Goal: Task Accomplishment & Management: Complete application form

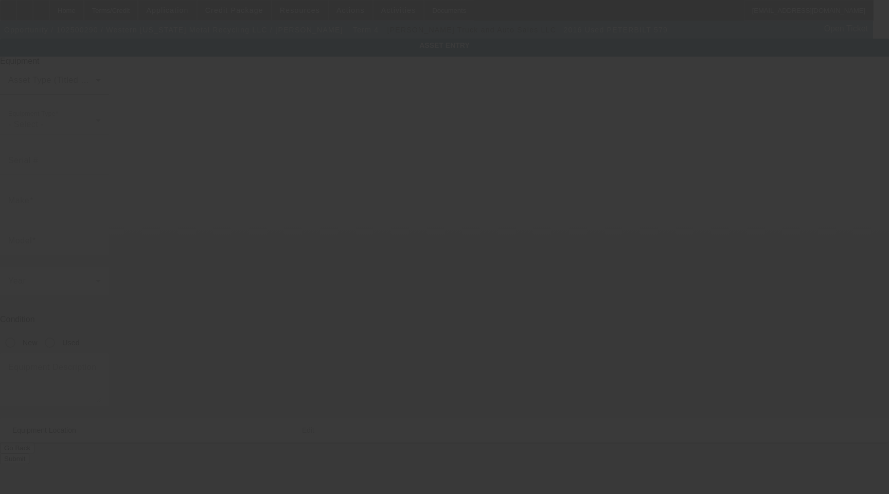
type input "1XPBDP9X3GD332439"
type input "Peterbilt"
type input "579"
radio input "true"
type textarea "class 8 day cab"
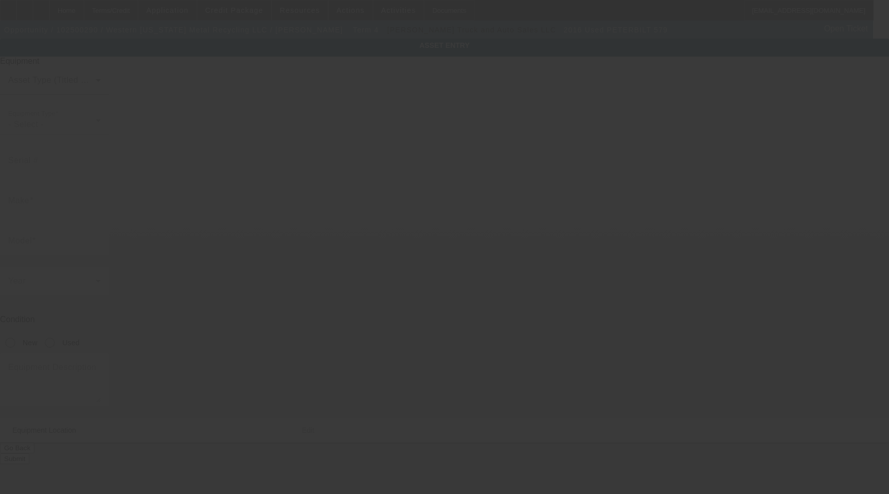
type input "10377 N 2400 RD"
type input "Weatherford"
type input "73096"
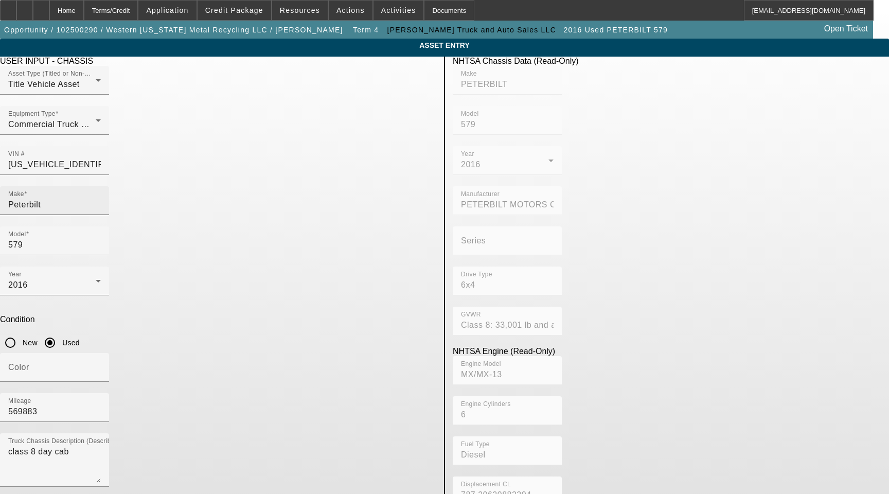
click at [101, 199] on input "Peterbilt" at bounding box center [54, 205] width 93 height 12
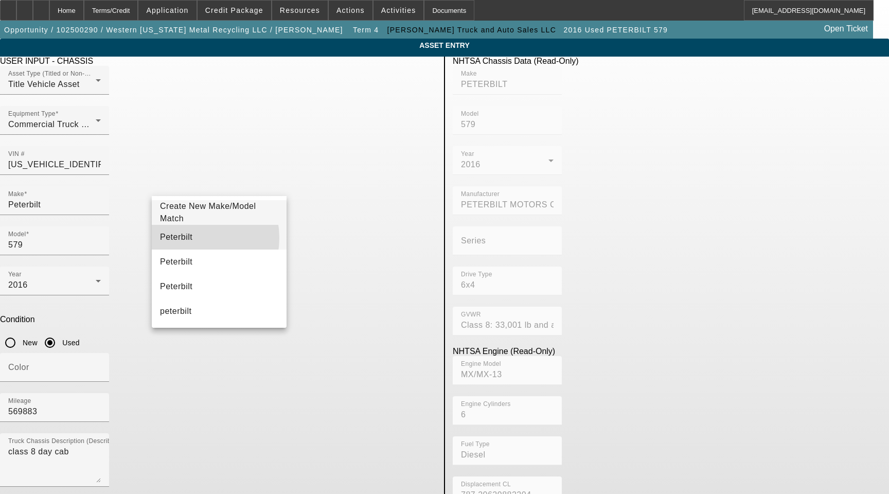
click at [192, 238] on mat-option "Peterbilt" at bounding box center [219, 237] width 135 height 25
type input "Peterbilt"
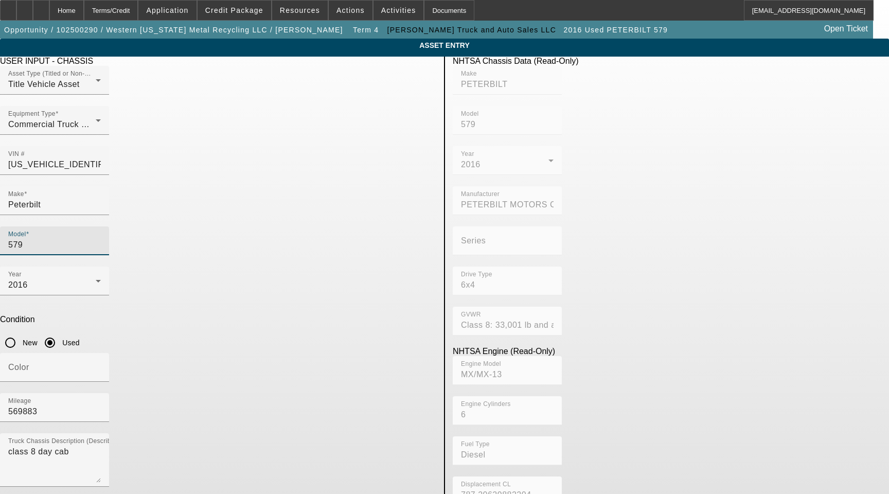
click at [101, 239] on input "579" at bounding box center [54, 245] width 93 height 12
click at [320, 240] on span "579" at bounding box center [317, 237] width 14 height 9
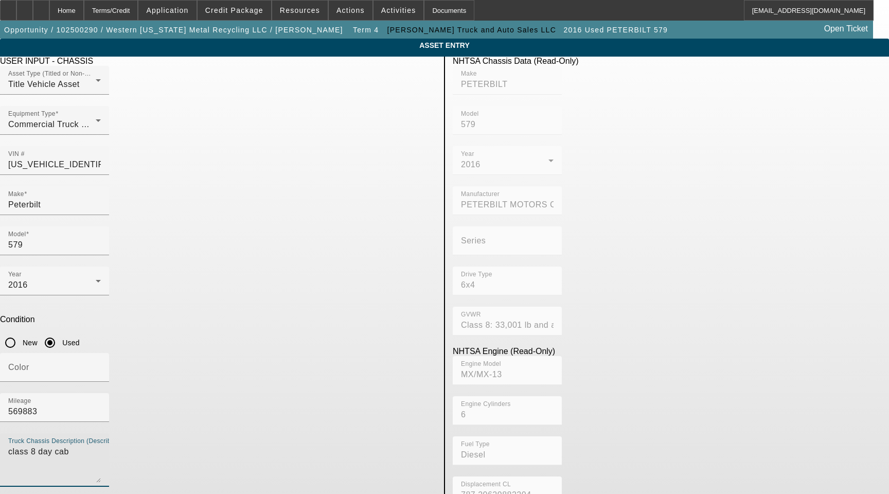
drag, startPoint x: 257, startPoint y: 309, endPoint x: 157, endPoint y: 296, distance: 100.6
click at [101, 433] on div "Truck Chassis Description (Describe the truck chassis only) class 8 day cab" at bounding box center [54, 460] width 93 height 54
type textarea "Includes All Accessories, Attachments and Options"
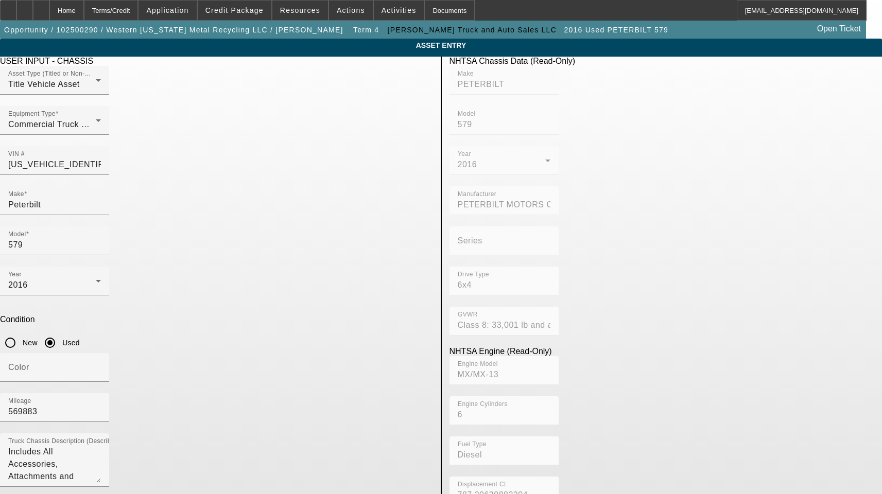
drag, startPoint x: 263, startPoint y: 431, endPoint x: 116, endPoint y: 433, distance: 147.2
click at [116, 433] on app-asset-collateral-manage "ASSET ENTRY Delete asset USER INPUT - CHASSIS Asset Type (Titled or Non-Titled)…" at bounding box center [441, 365] width 882 height 653
paste input "d"
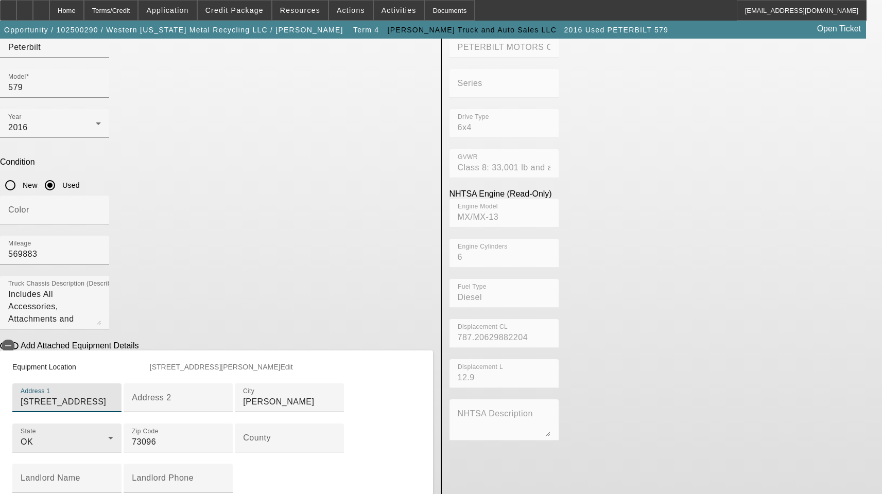
scroll to position [206, 0]
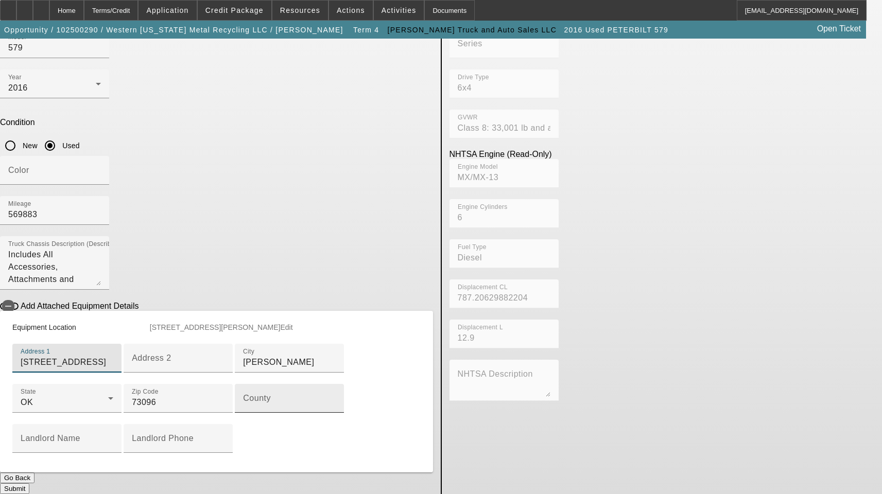
type input "10377 N 2400 Rd"
click at [243, 409] on input "County" at bounding box center [289, 402] width 93 height 12
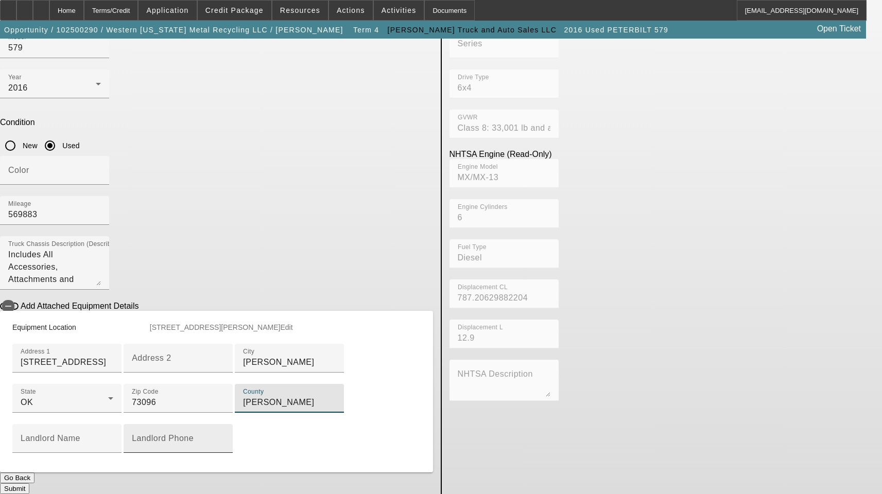
scroll to position [306, 0]
type input "Custer"
click at [29, 483] on button "Submit" at bounding box center [14, 488] width 29 height 11
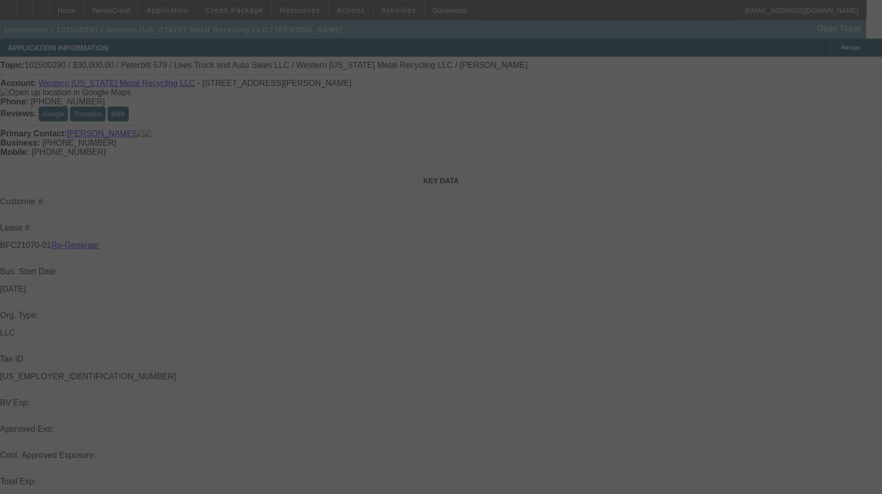
select select "3"
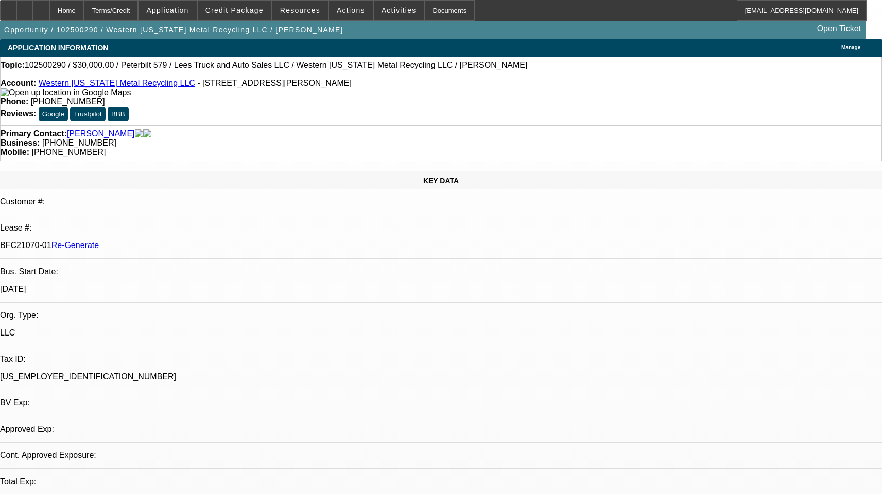
select select "0"
select select "3"
select select "0"
select select "6"
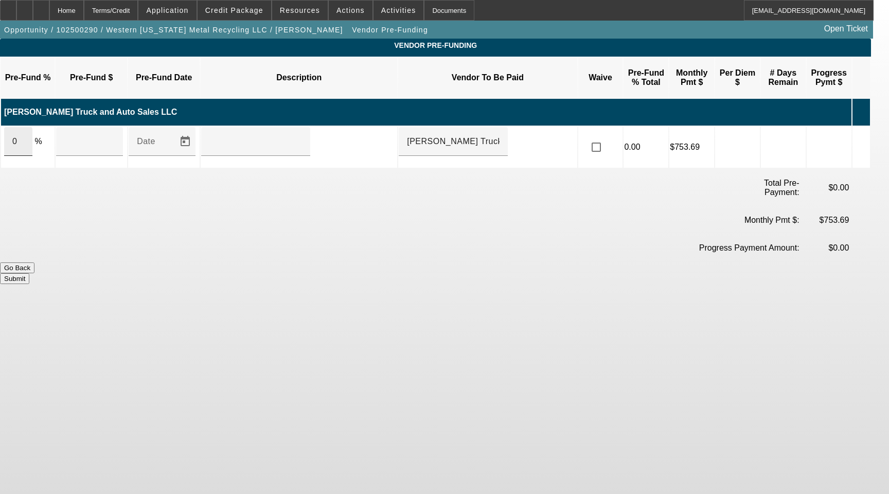
click at [32, 131] on div "0" at bounding box center [18, 141] width 28 height 29
type input "$0.00"
click at [32, 131] on div "0" at bounding box center [18, 141] width 28 height 29
type input "100"
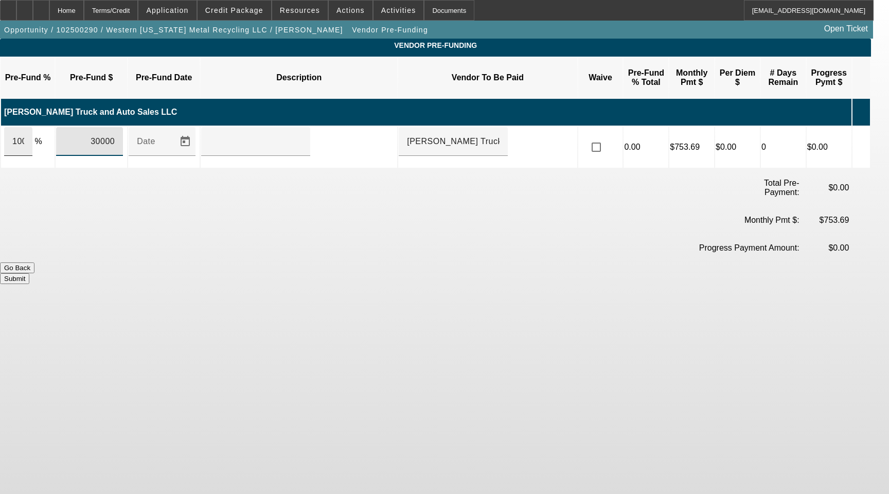
type input "$30,000.00"
type input "Upon Execution Of This Agreement"
click at [607, 137] on input "checkbox" at bounding box center [596, 147] width 21 height 21
checkbox input "true"
click at [29, 273] on button "Submit" at bounding box center [14, 278] width 29 height 11
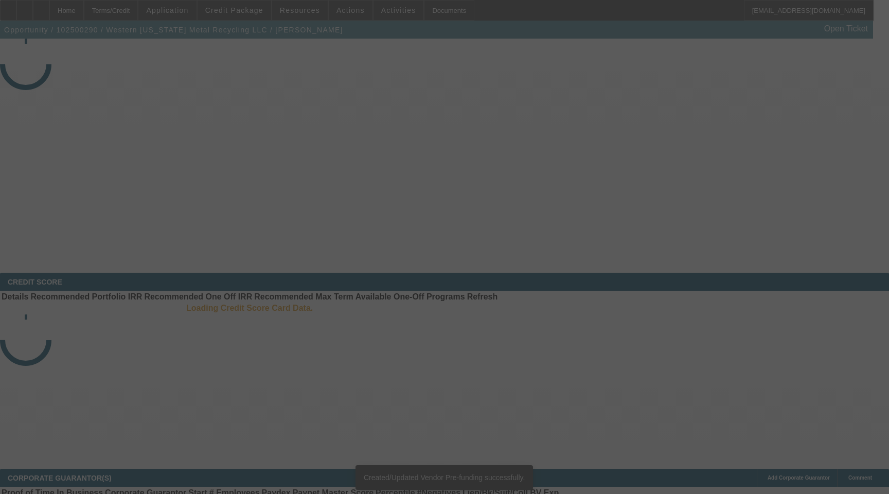
select select "3"
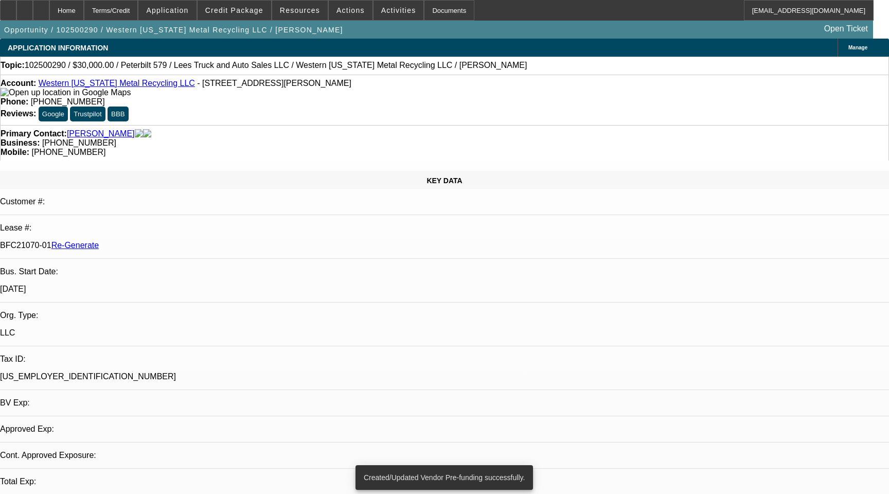
select select "0"
select select "3"
select select "0"
select select "6"
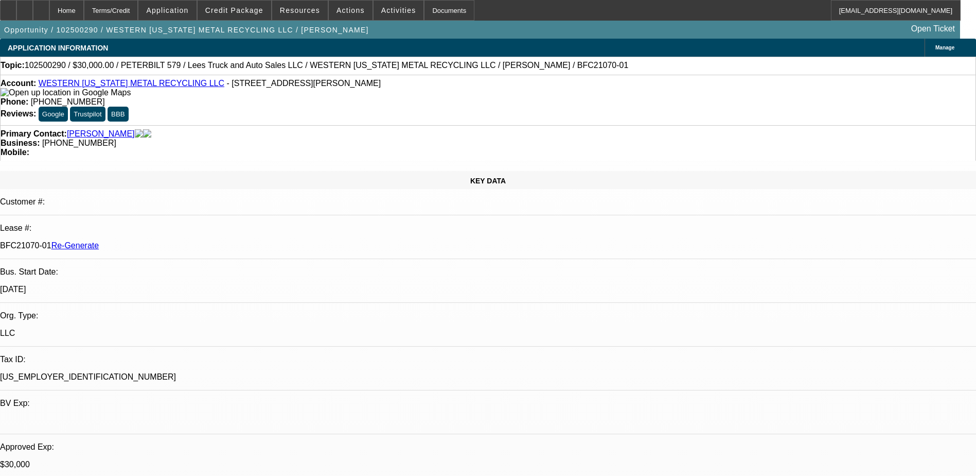
select select "3"
select select "0"
select select "3"
select select "0"
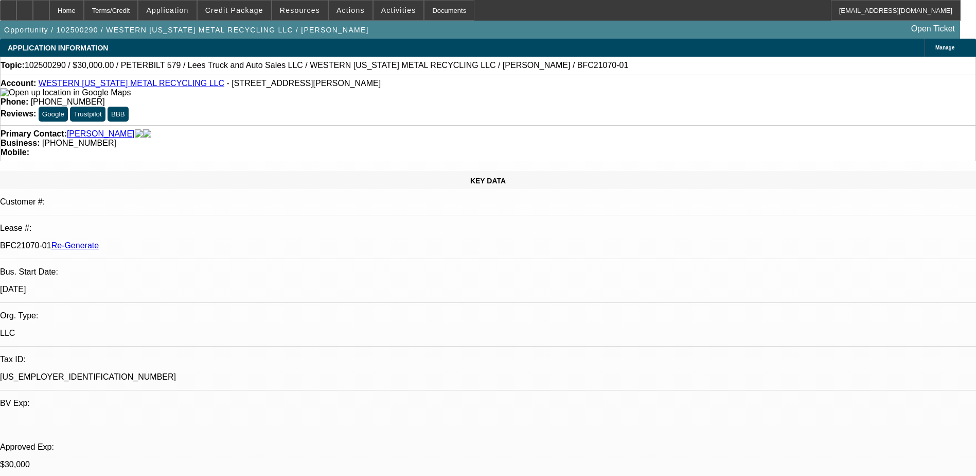
select select "6"
click at [381, 8] on span "Activities" at bounding box center [398, 10] width 35 height 8
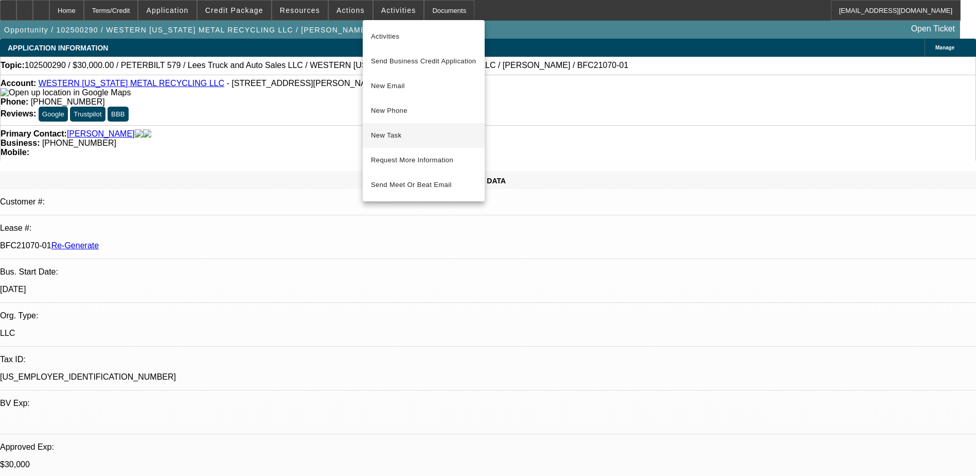
click at [379, 131] on span "New Task" at bounding box center [424, 135] width 106 height 12
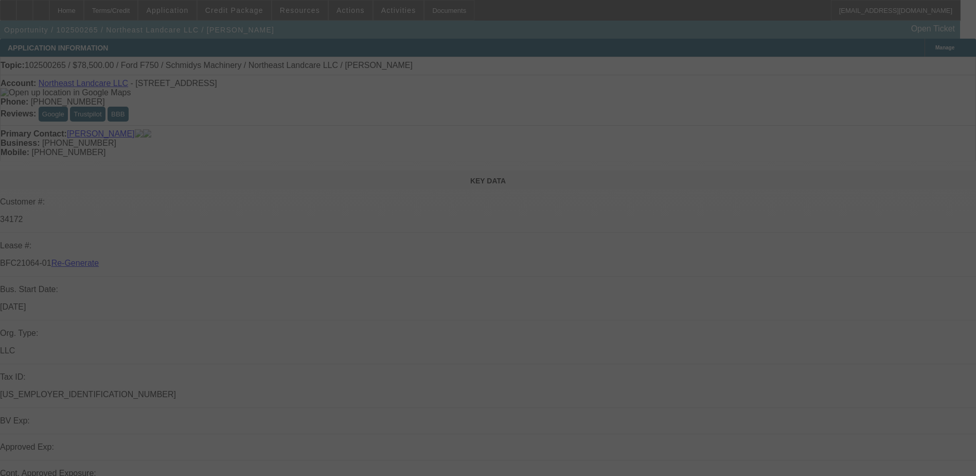
select select "3"
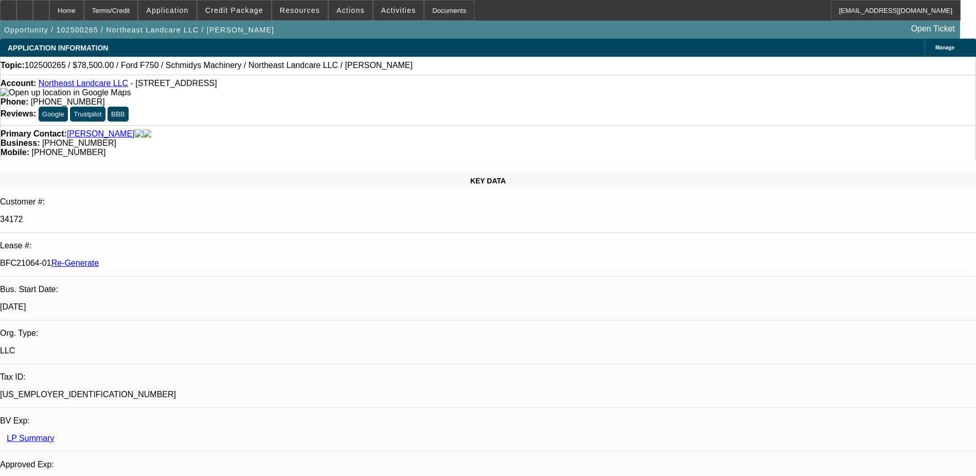
select select "0"
select select "2"
select select "0"
select select "6"
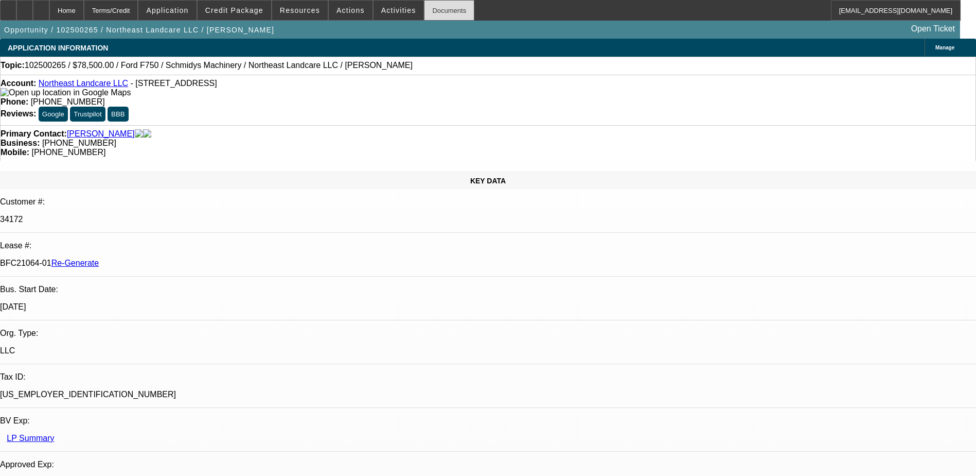
click at [437, 13] on div "Documents" at bounding box center [449, 10] width 50 height 21
click at [340, 14] on span at bounding box center [351, 10] width 44 height 25
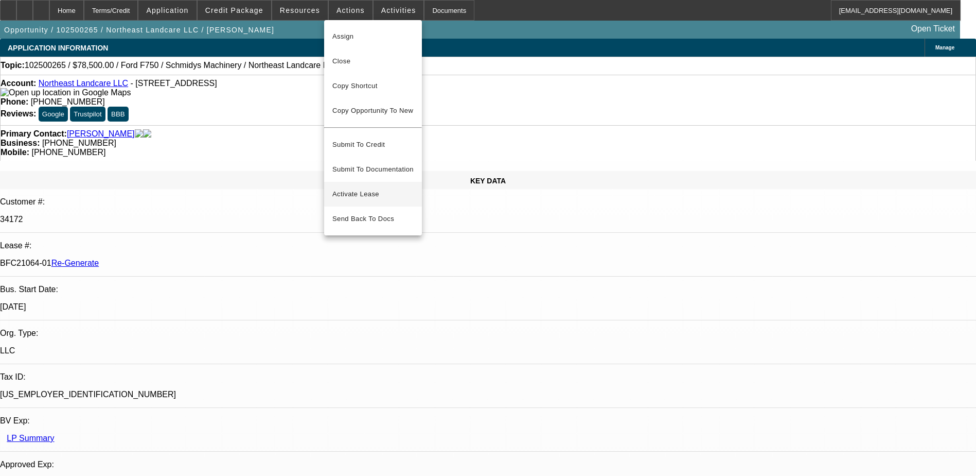
click at [359, 182] on button "Activate Lease" at bounding box center [373, 194] width 98 height 25
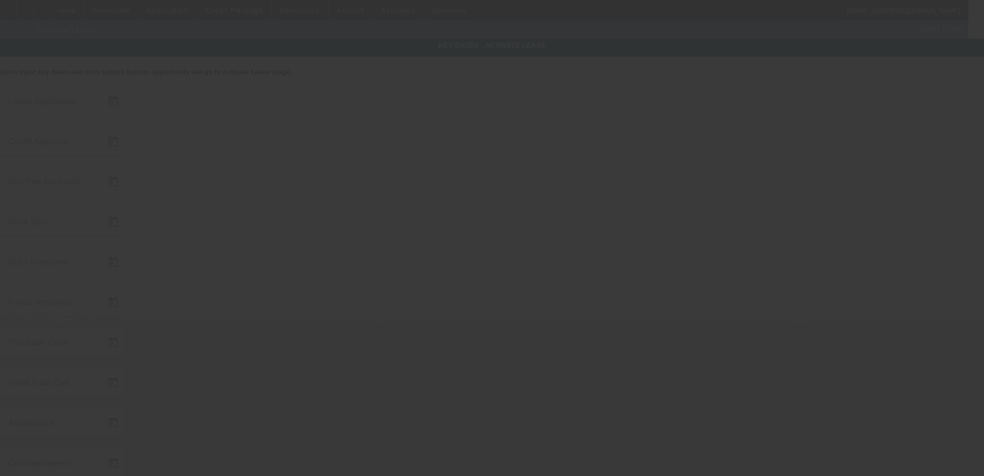
type input "10/10/2025"
type input "10/13/2025"
type input "[DATE]"
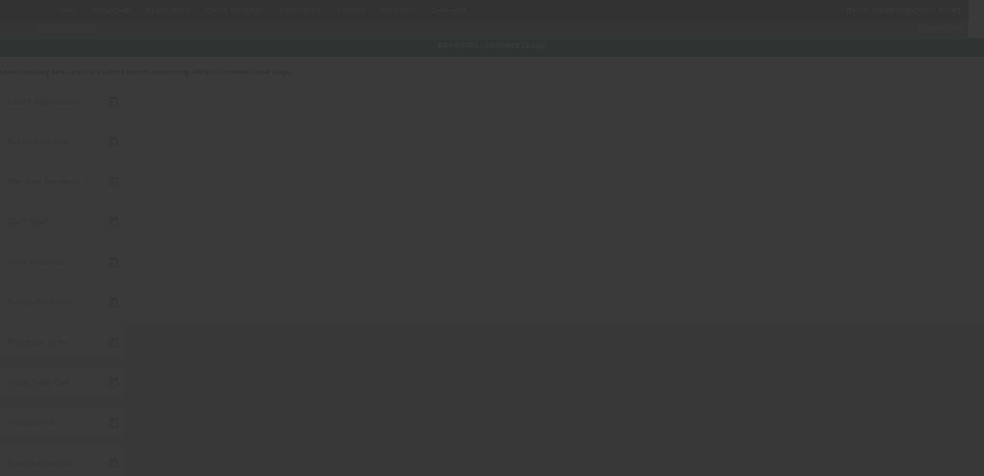
type input "[DATE]"
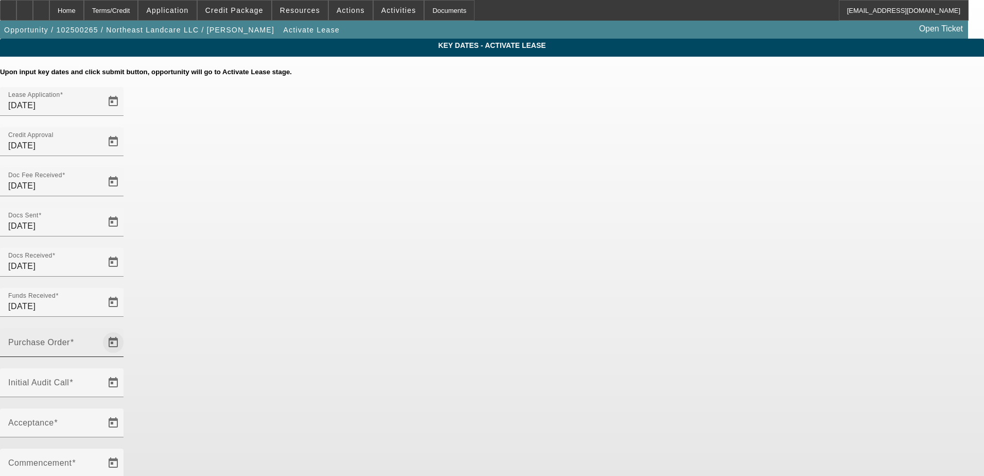
click at [126, 330] on span "Open calendar" at bounding box center [113, 342] width 25 height 25
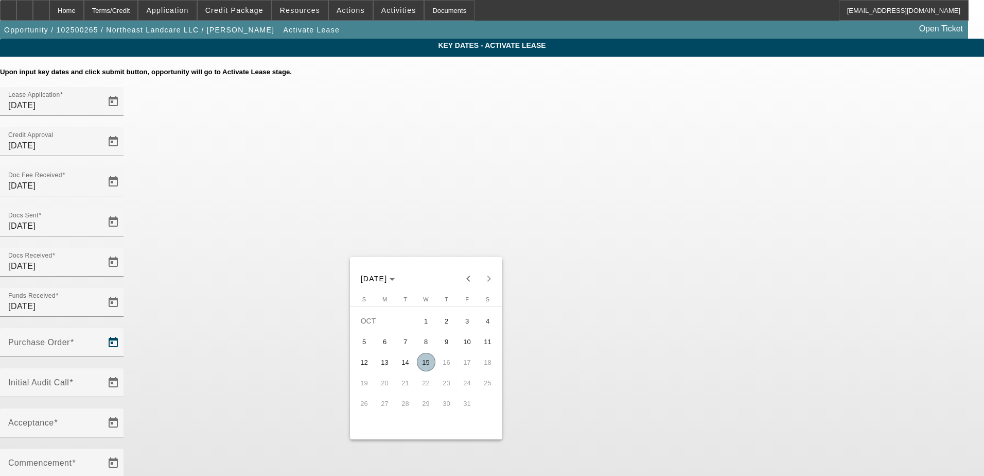
click at [427, 370] on span "15" at bounding box center [426, 362] width 19 height 19
type input "10/15/2025"
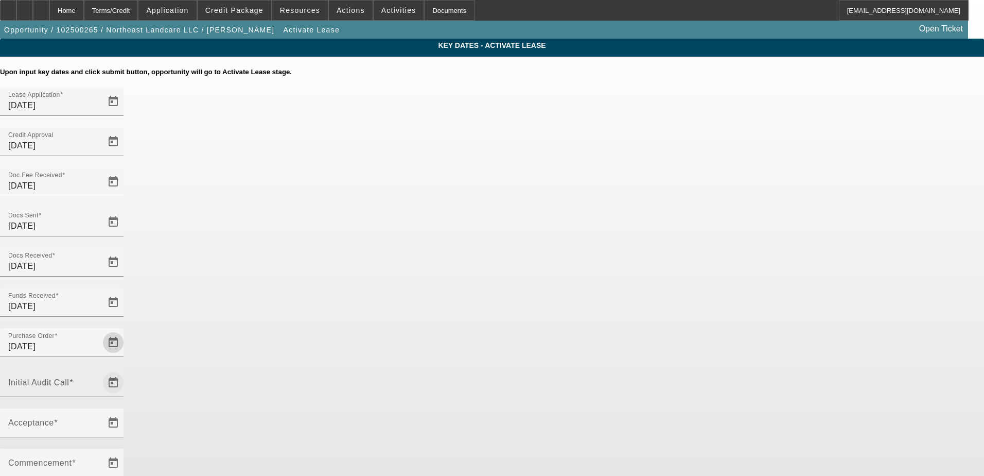
click at [126, 370] on span "Open calendar" at bounding box center [113, 382] width 25 height 25
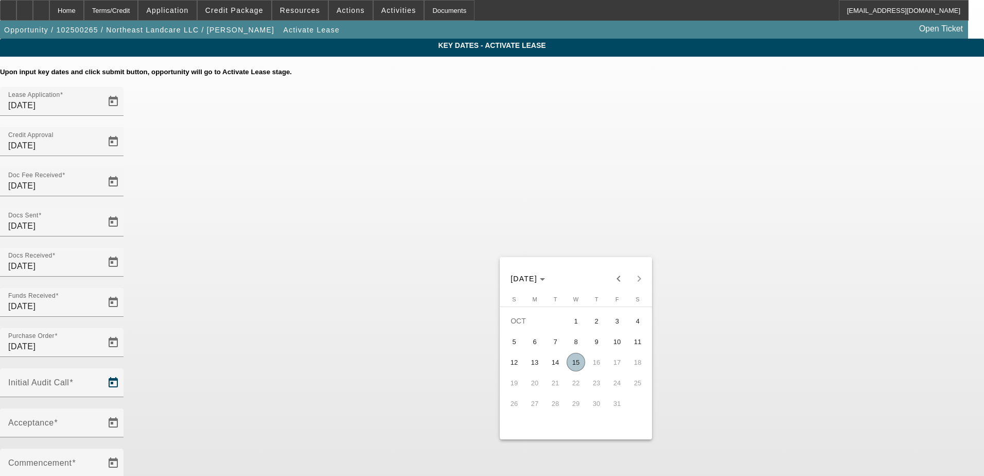
drag, startPoint x: 578, startPoint y: 367, endPoint x: 494, endPoint y: 323, distance: 95.5
click at [577, 367] on span "15" at bounding box center [576, 362] width 19 height 19
type input "10/15/2025"
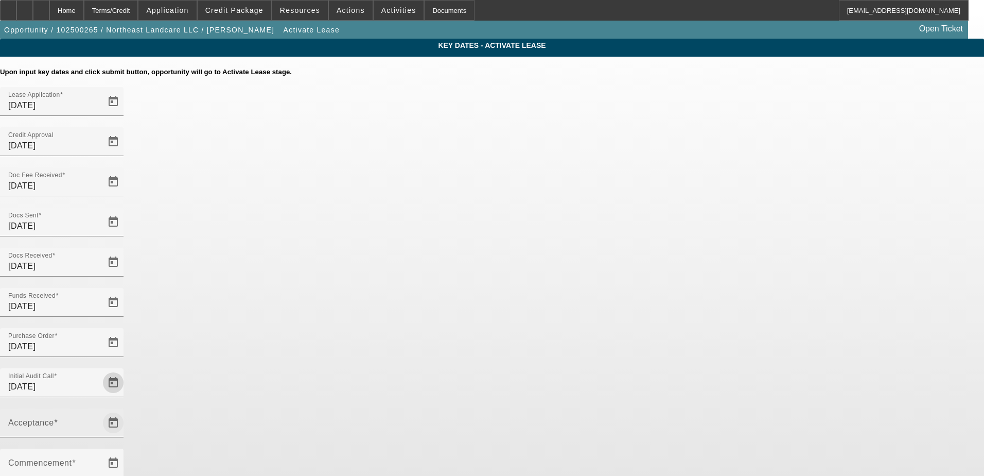
click at [126, 410] on span "Open calendar" at bounding box center [113, 422] width 25 height 25
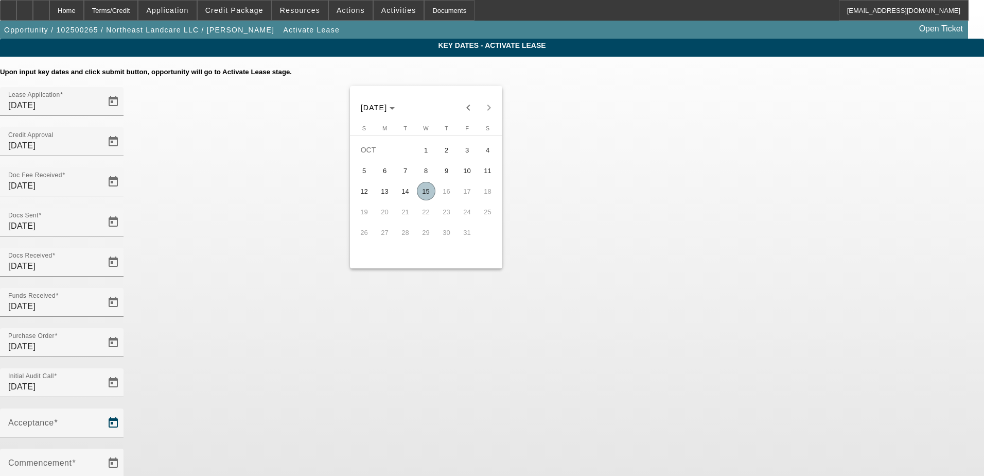
click at [426, 189] on span "15" at bounding box center [426, 191] width 19 height 19
type input "10/15/2025"
type input "11/1/2025"
type input "12/1/2025"
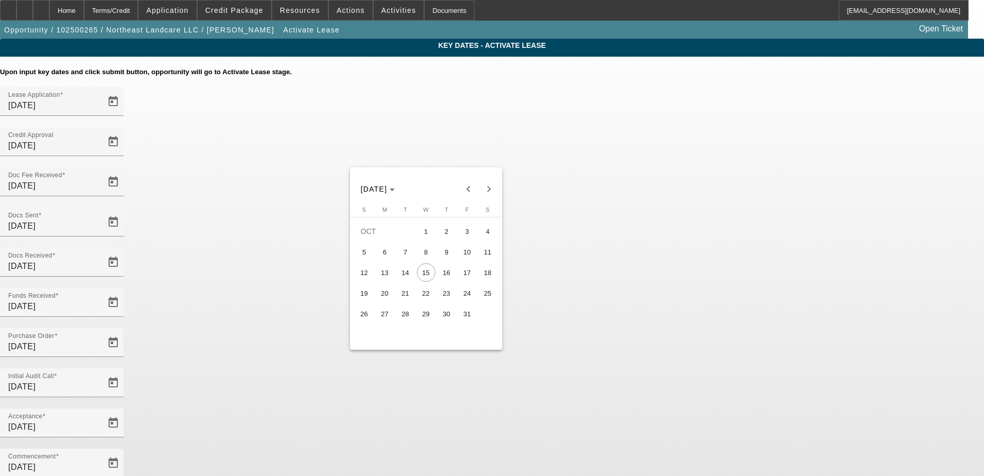
click at [443, 270] on span "16" at bounding box center [446, 272] width 19 height 19
type input "10/16/2025"
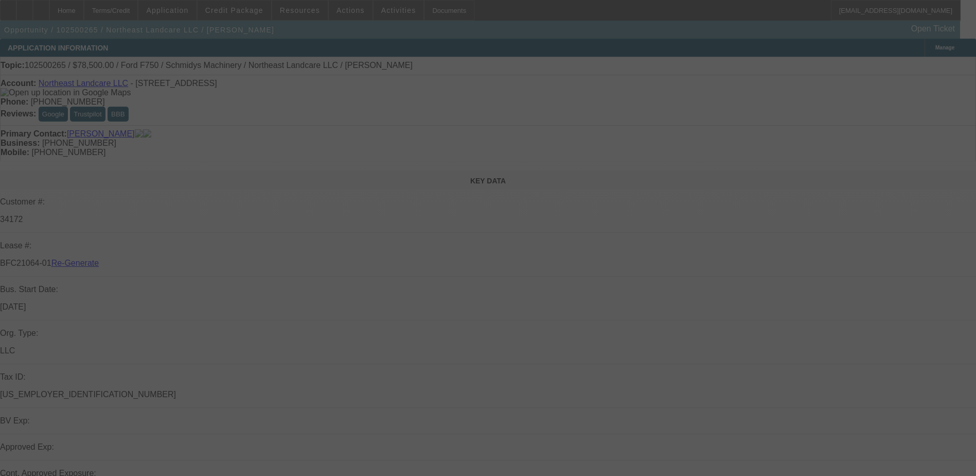
select select "4"
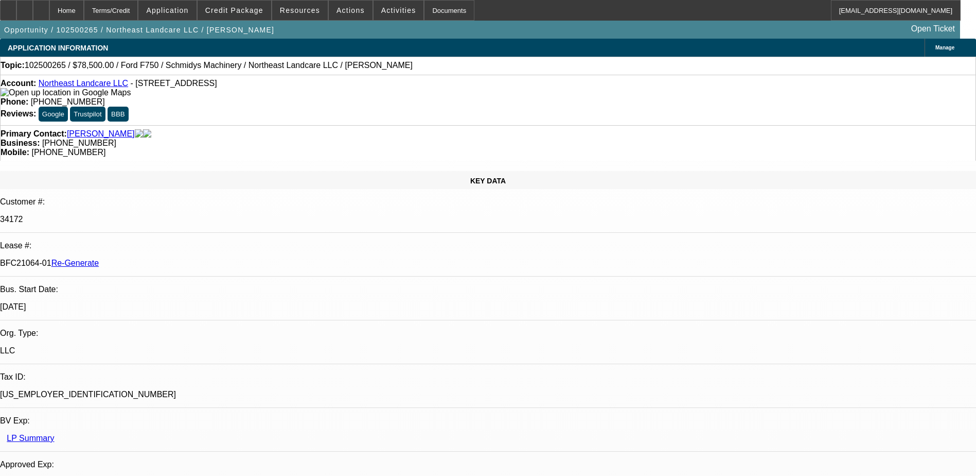
select select "0"
select select "2"
select select "0"
select select "6"
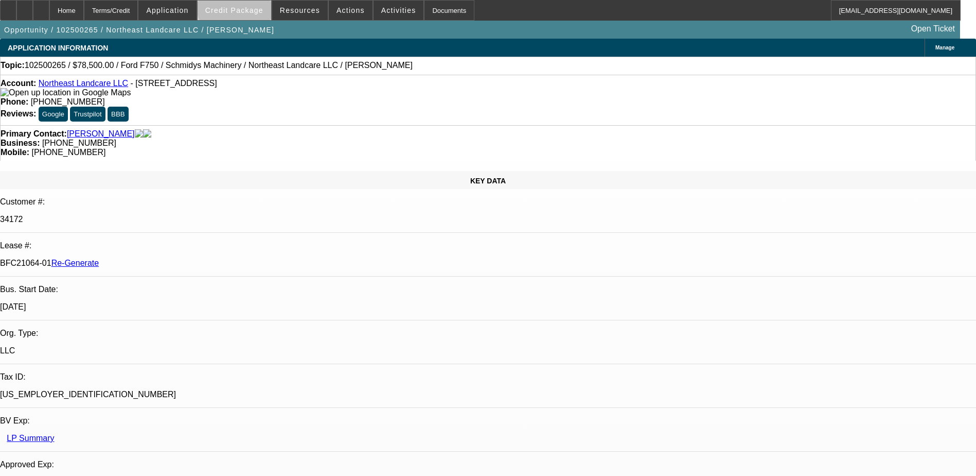
click at [260, 2] on span at bounding box center [235, 10] width 74 height 25
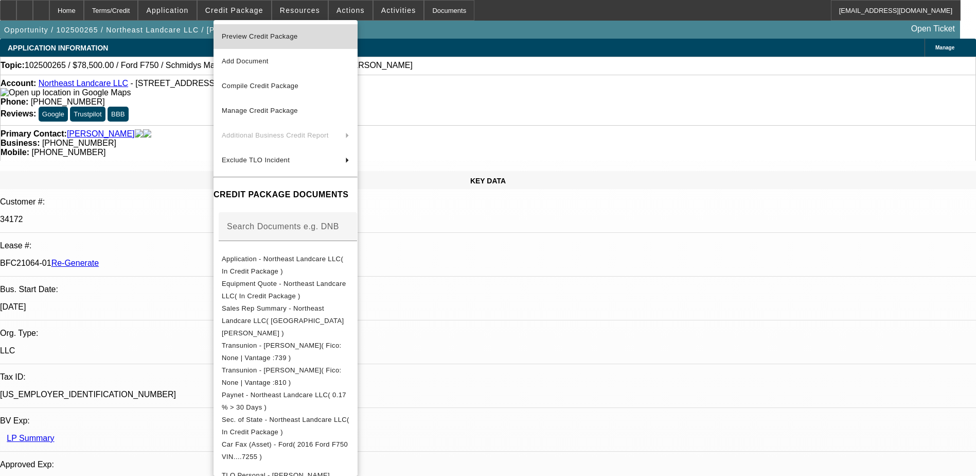
click at [271, 32] on span "Preview Credit Package" at bounding box center [260, 36] width 76 height 8
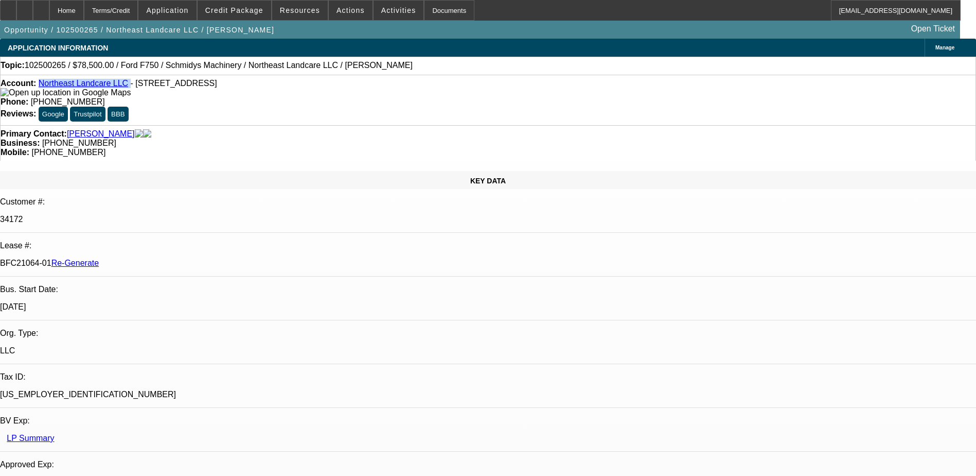
drag, startPoint x: 121, startPoint y: 83, endPoint x: 47, endPoint y: 85, distance: 74.6
click at [47, 85] on div "Account: Northeast Landcare LLC - 3 Quail Dr, Rochester, NH 03867" at bounding box center [488, 88] width 975 height 19
copy div "Northeast Landcare LLC"
drag, startPoint x: 119, startPoint y: 174, endPoint x: 163, endPoint y: 174, distance: 43.7
click at [163, 258] on div "BFC21064-01 Re-Generate" at bounding box center [488, 262] width 976 height 9
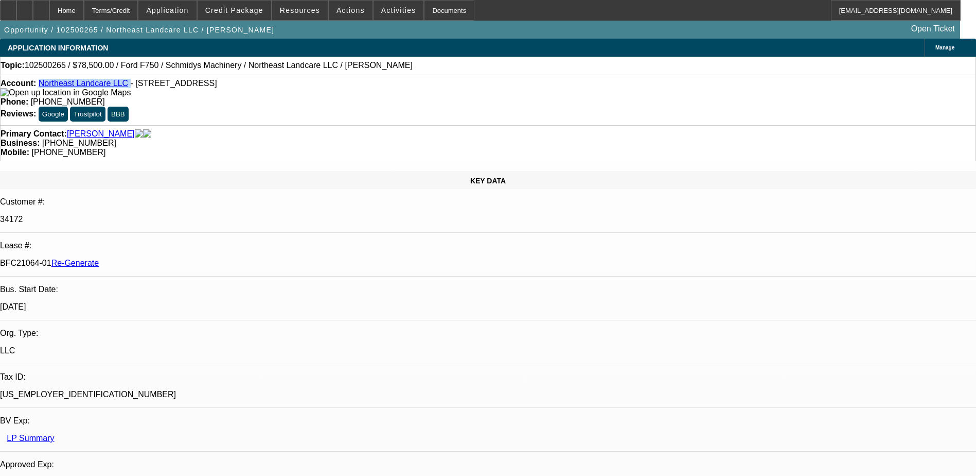
copy p "BFC21064-01"
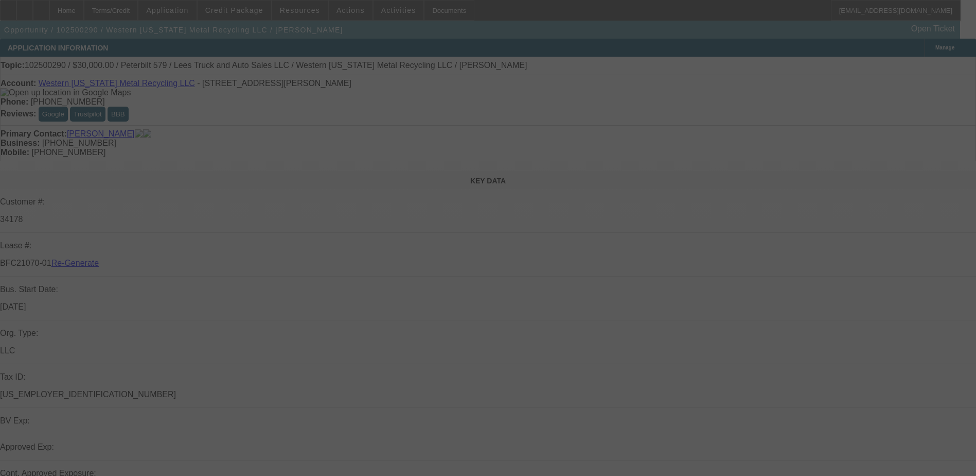
select select "3"
select select "0"
select select "3"
select select "0"
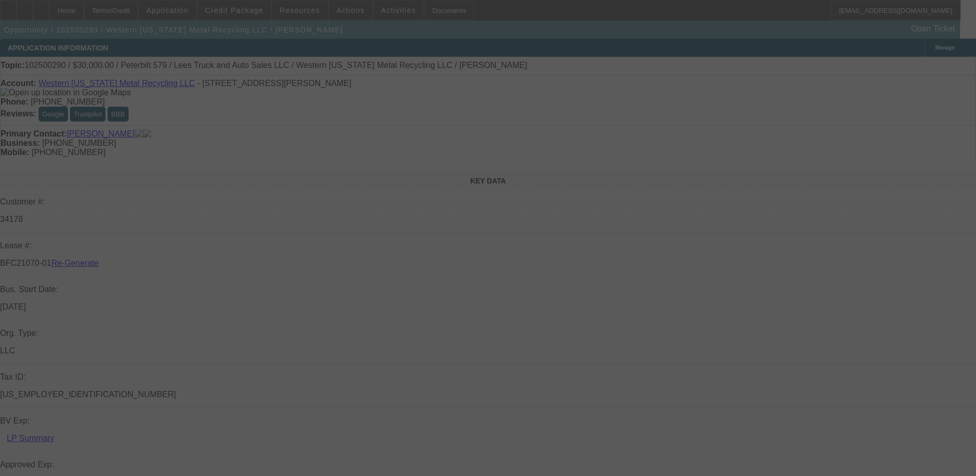
select select "6"
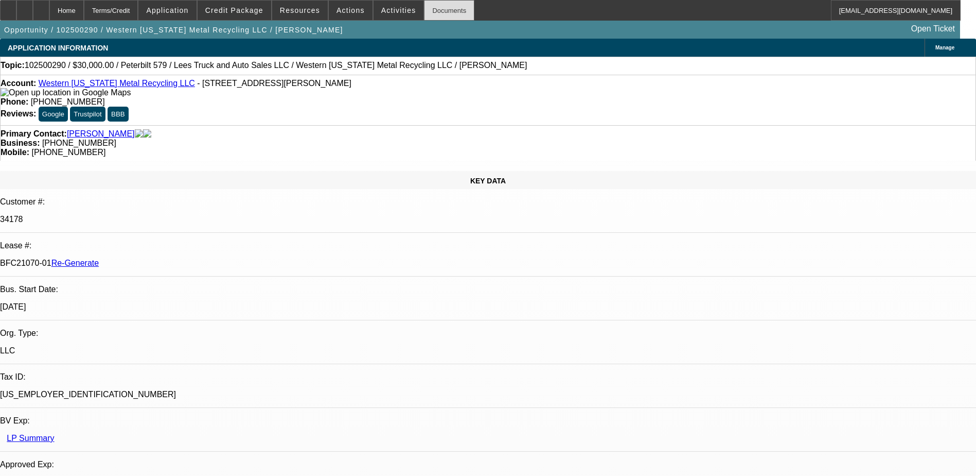
click at [426, 13] on div "Documents" at bounding box center [449, 10] width 50 height 21
